Goal: Information Seeking & Learning: Learn about a topic

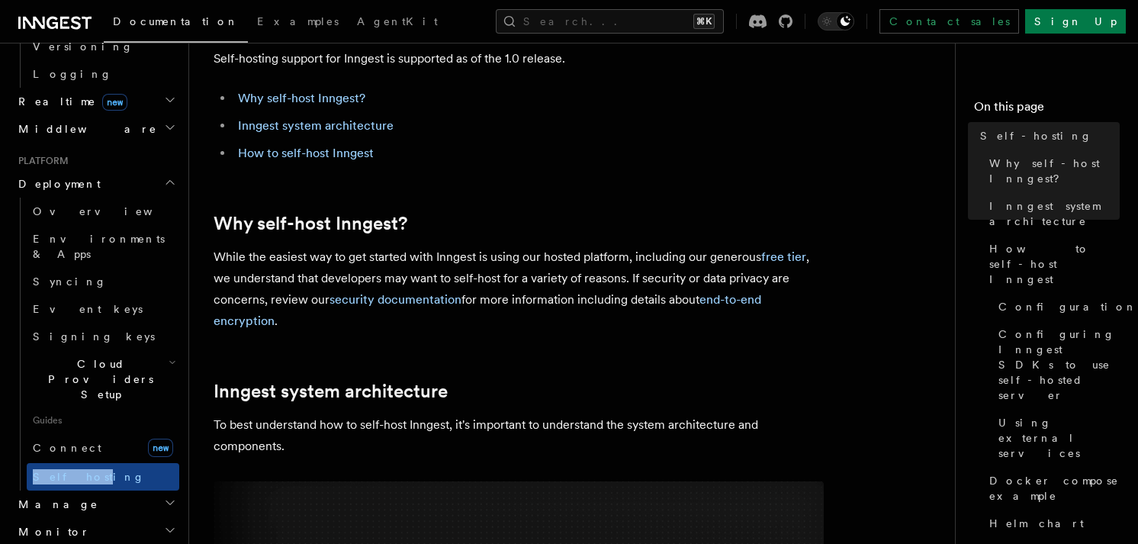
scroll to position [93, 0]
click at [319, 290] on p "While the easiest way to get started with Inngest is using our hosted platform,…" at bounding box center [519, 288] width 610 height 85
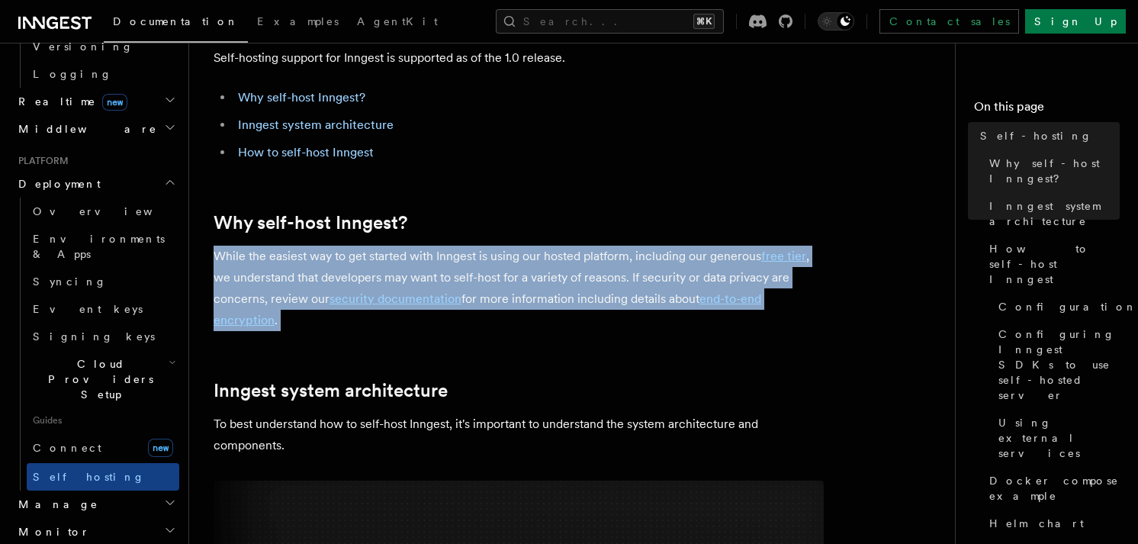
click at [319, 290] on p "While the easiest way to get started with Inngest is using our hosted platform,…" at bounding box center [519, 288] width 610 height 85
click at [316, 270] on p "While the easiest way to get started with Inngest is using our hosted platform,…" at bounding box center [519, 288] width 610 height 85
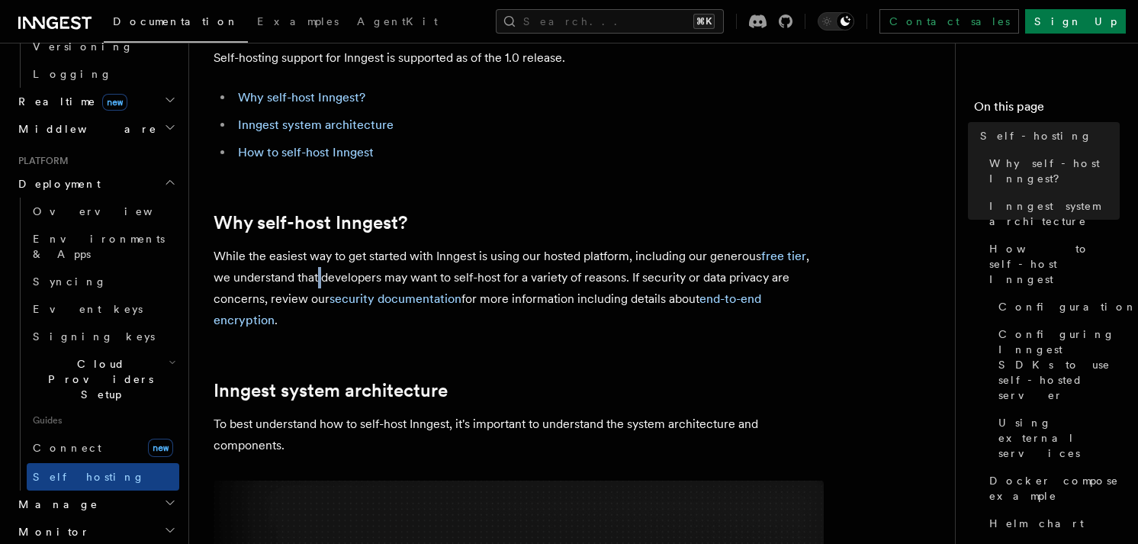
click at [316, 270] on p "While the easiest way to get started with Inngest is using our hosted platform,…" at bounding box center [519, 288] width 610 height 85
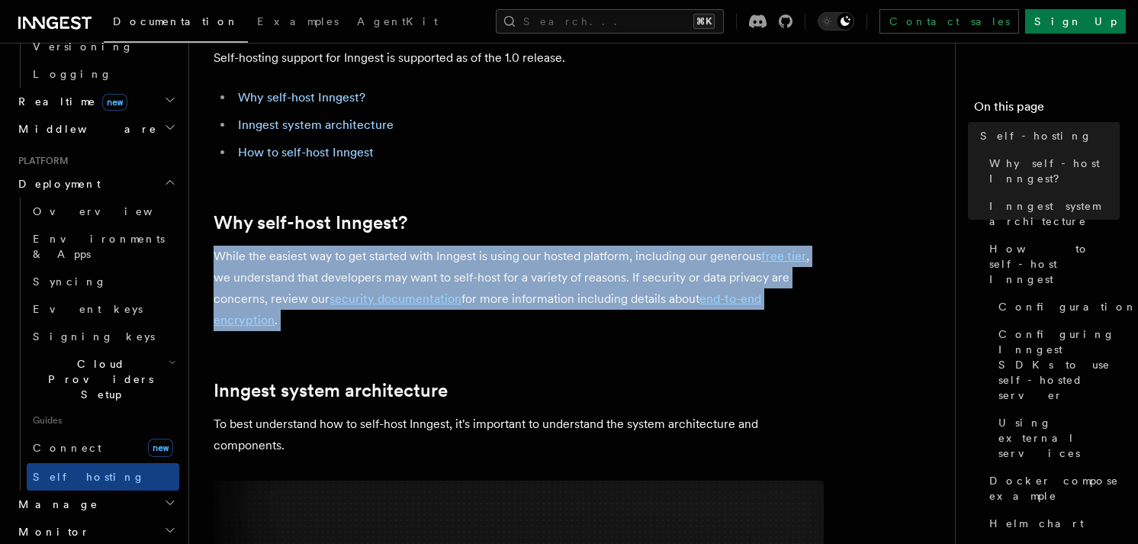
click at [316, 270] on p "While the easiest way to get started with Inngest is using our hosted platform,…" at bounding box center [519, 288] width 610 height 85
click at [306, 249] on p "While the easiest way to get started with Inngest is using our hosted platform,…" at bounding box center [519, 288] width 610 height 85
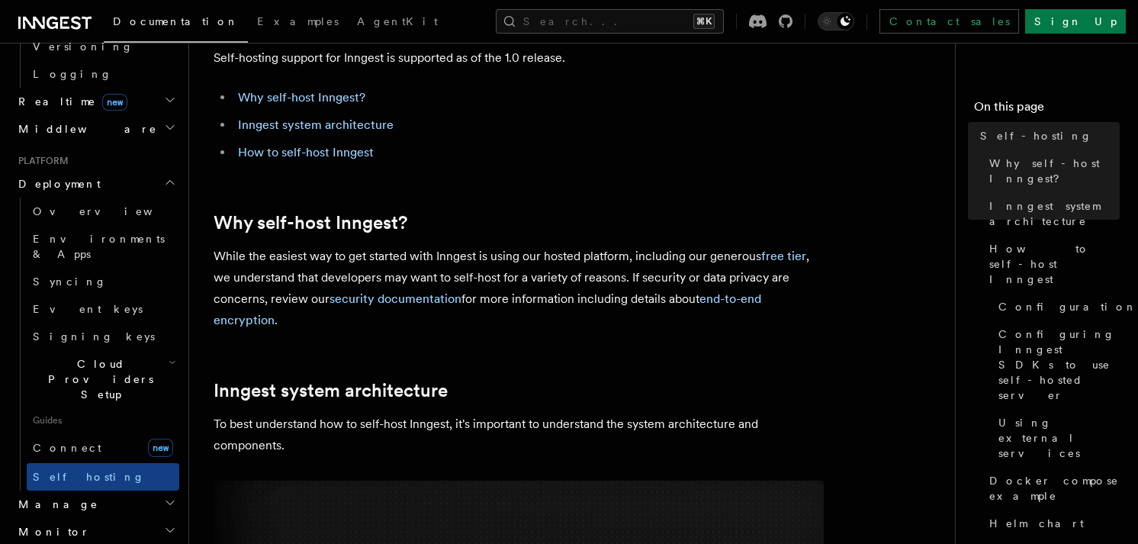
click at [306, 249] on p "While the easiest way to get started with Inngest is using our hosted platform,…" at bounding box center [519, 288] width 610 height 85
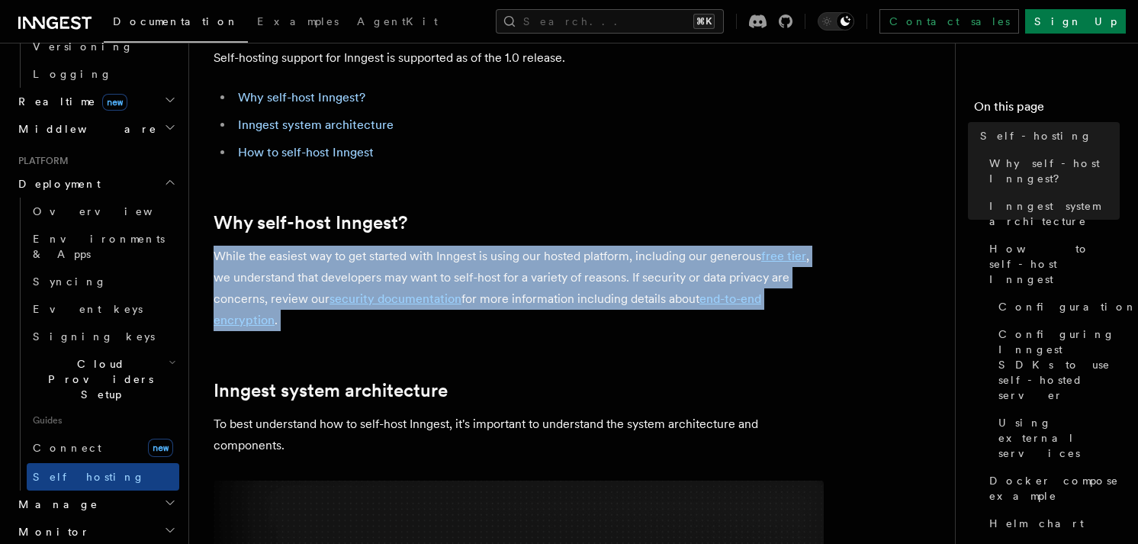
click at [306, 249] on p "While the easiest way to get started with Inngest is using our hosted platform,…" at bounding box center [519, 288] width 610 height 85
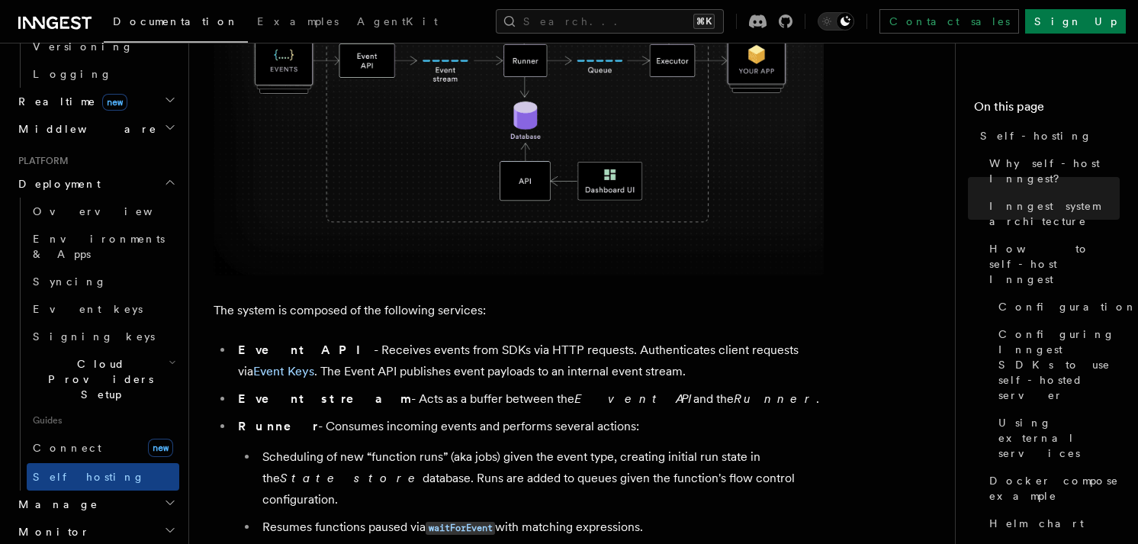
scroll to position [823, 0]
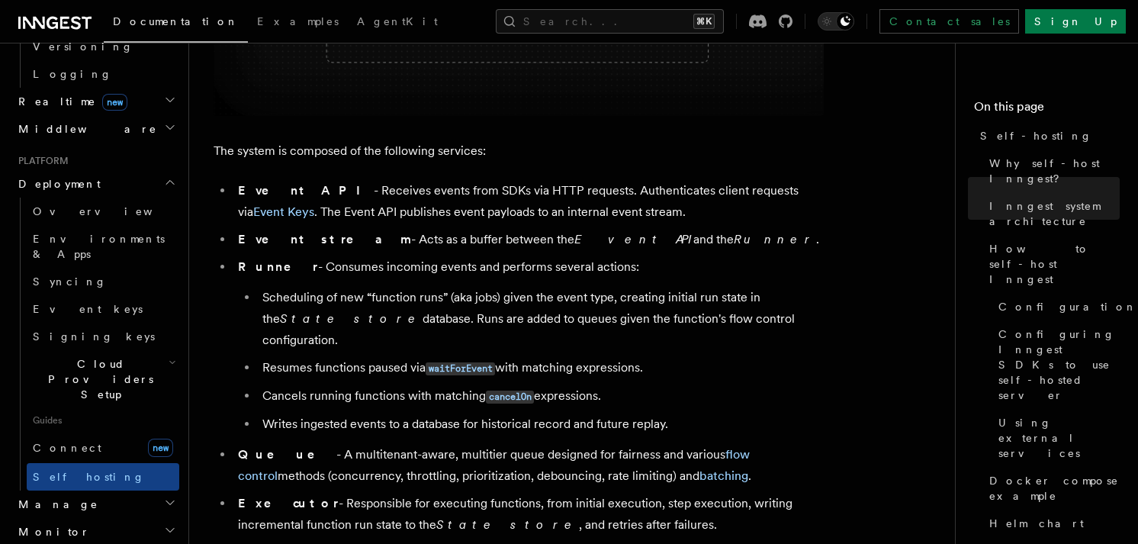
click at [307, 199] on li "Event API - Receives events from SDKs via HTTP requests. Authenticates client r…" at bounding box center [528, 201] width 590 height 43
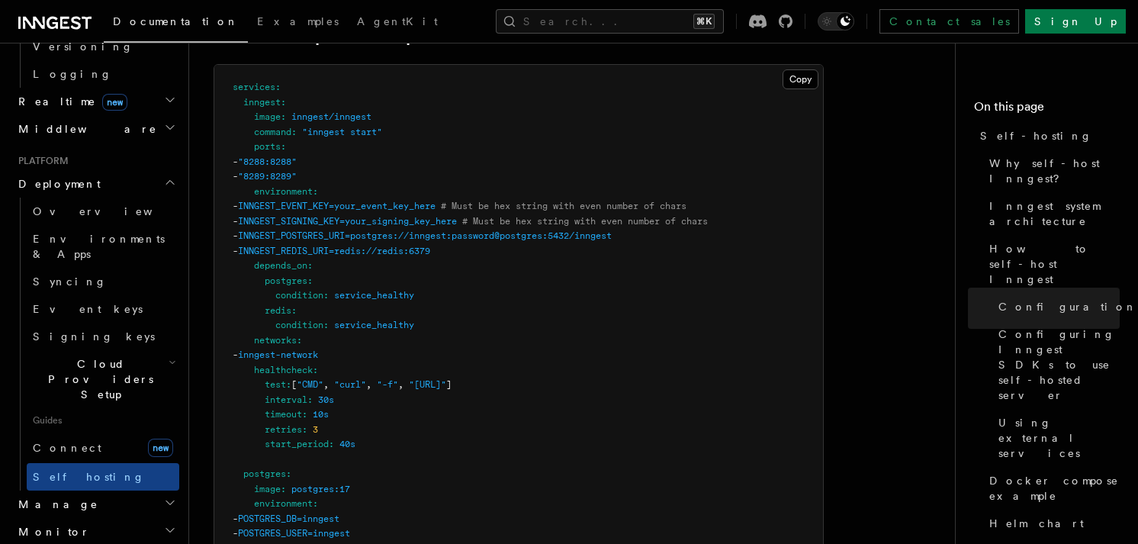
scroll to position [4153, 0]
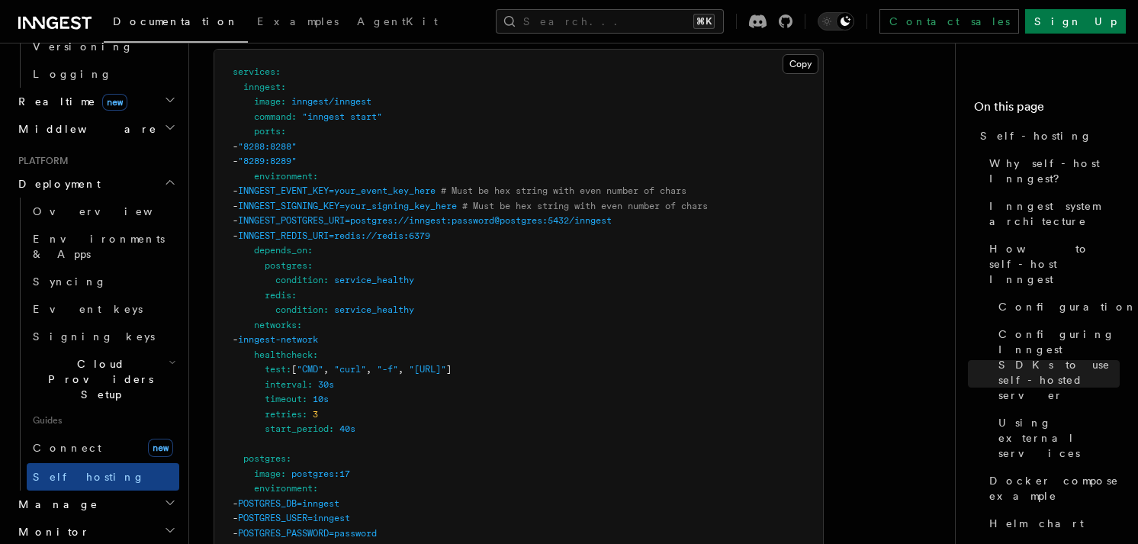
click at [773, 37] on div "Documentation Examples AgentKit Search... ⌘K Contact sales Sign Up" at bounding box center [569, 21] width 1138 height 43
